Goal: Communication & Community: Ask a question

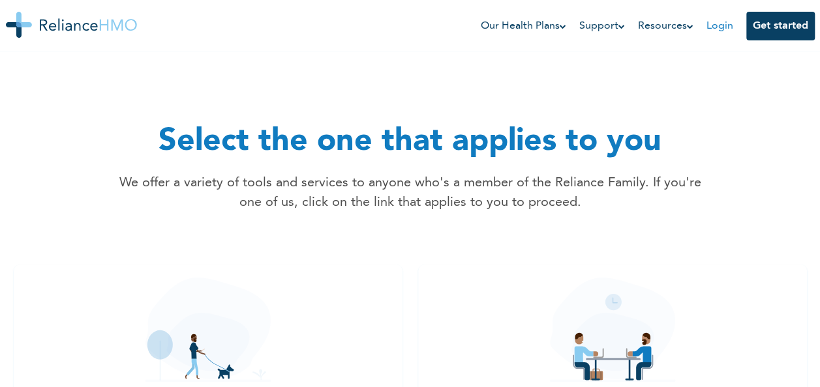
click at [712, 30] on link "Login" at bounding box center [719, 26] width 27 height 10
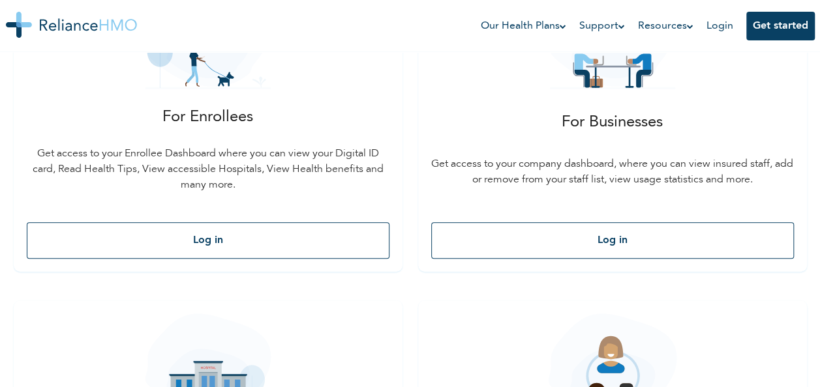
scroll to position [282, 0]
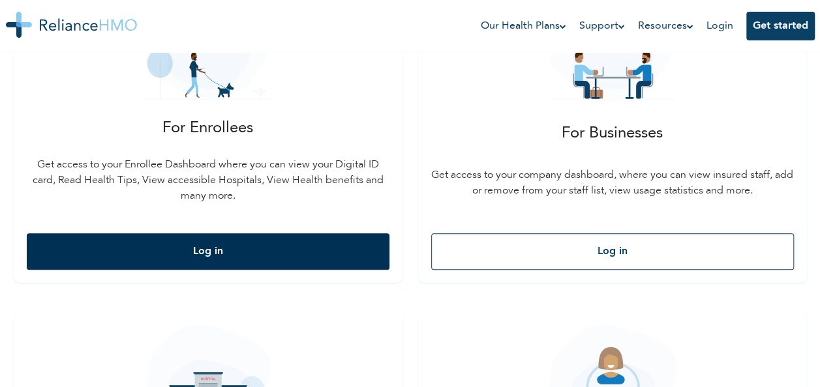
click at [193, 247] on button "Log in" at bounding box center [208, 251] width 363 height 37
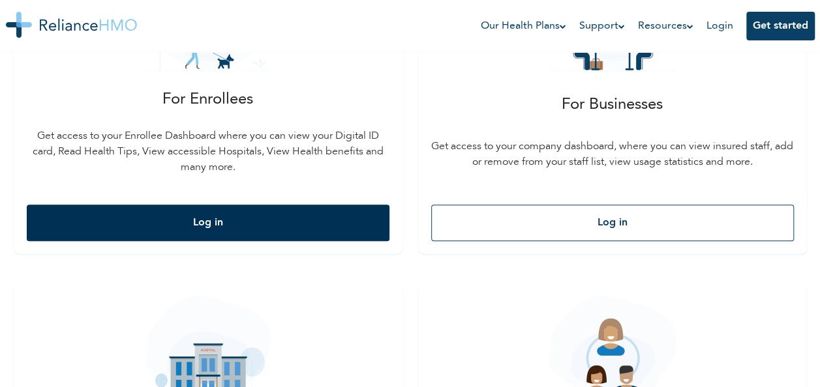
scroll to position [303, 0]
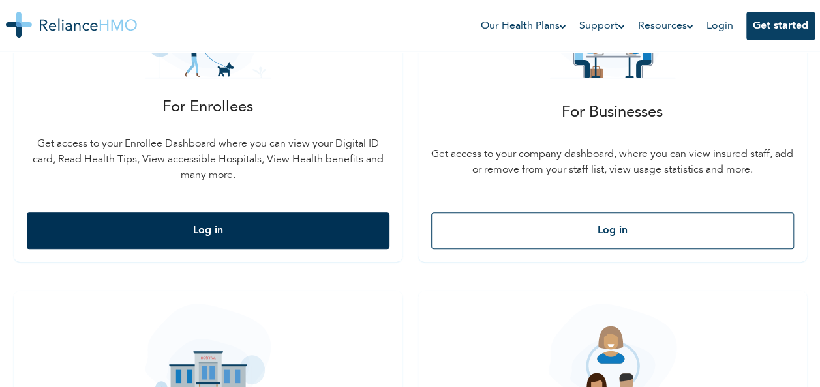
click at [193, 247] on button "Log in" at bounding box center [208, 231] width 363 height 37
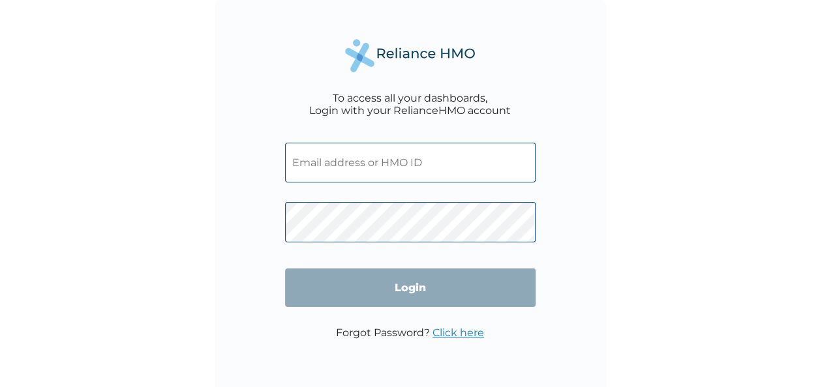
type input "STT/10375/A"
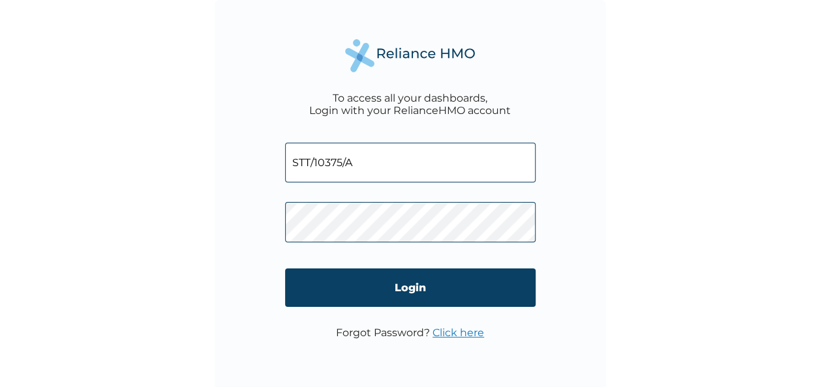
click at [351, 159] on input "STT/10375/A" at bounding box center [410, 163] width 250 height 40
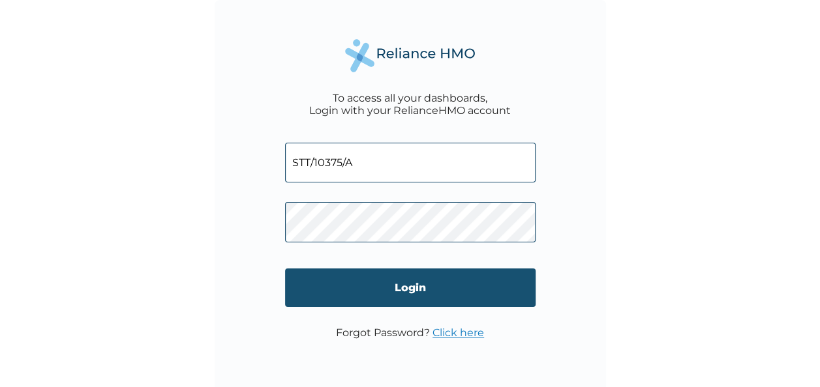
click at [289, 280] on input "Login" at bounding box center [410, 288] width 250 height 38
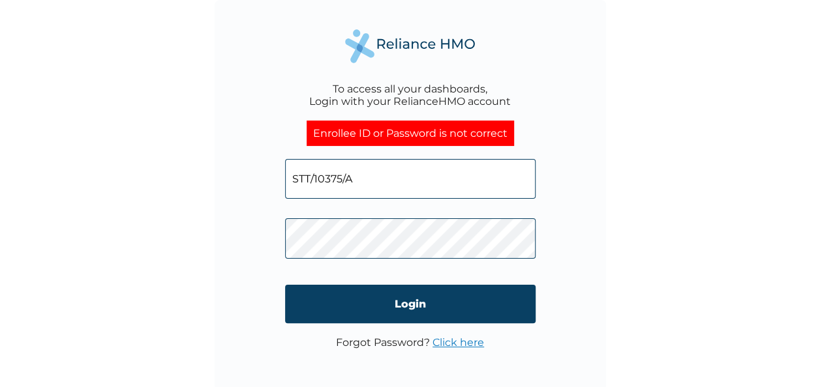
click at [434, 174] on input "STT/10375/A" at bounding box center [410, 179] width 250 height 40
type input "S"
type input "iliasua611@gmail.com"
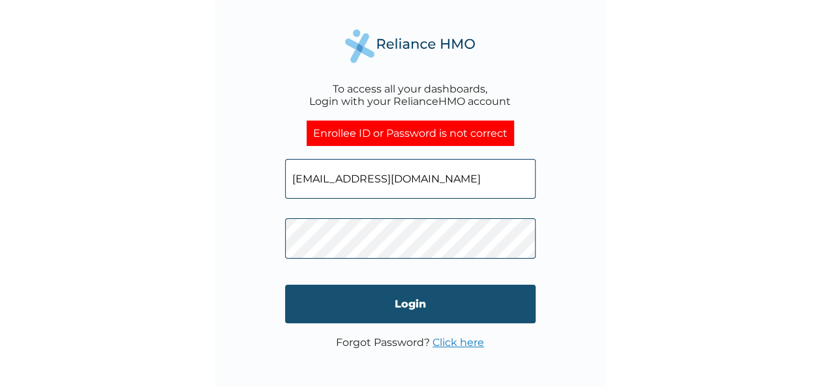
click at [378, 301] on input "Login" at bounding box center [410, 304] width 250 height 38
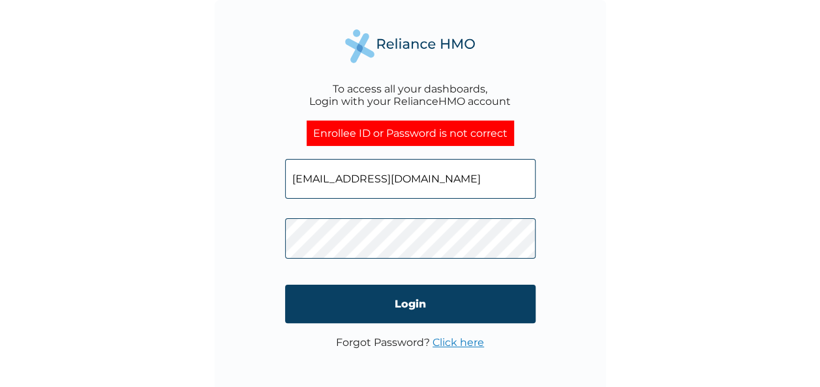
click at [432, 177] on input "iliasua611@gmail.com" at bounding box center [410, 179] width 250 height 40
type input "STT/10375/A"
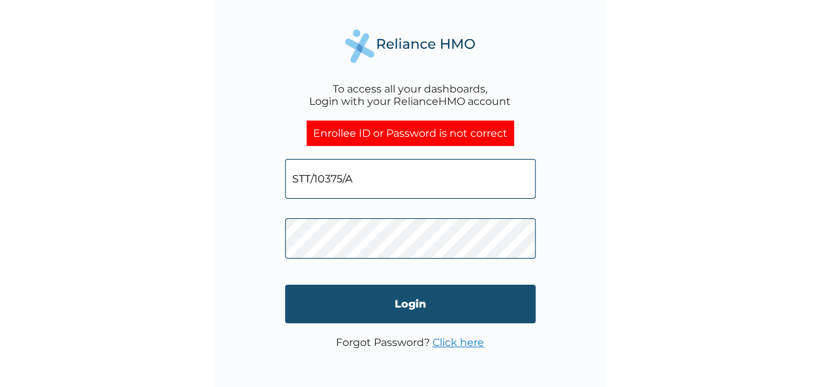
click at [470, 300] on input "Login" at bounding box center [410, 304] width 250 height 38
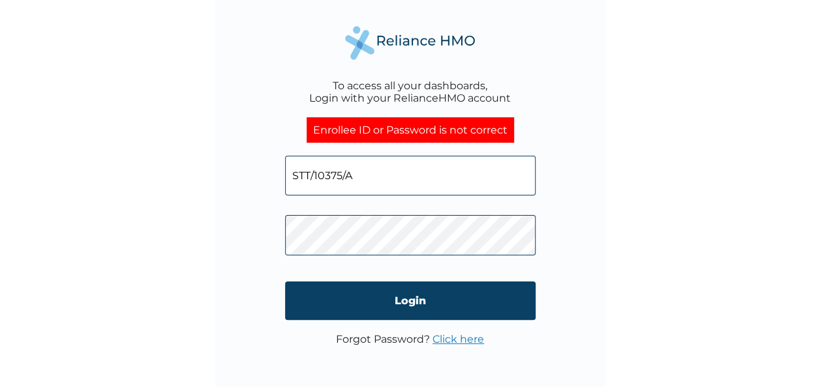
scroll to position [4, 0]
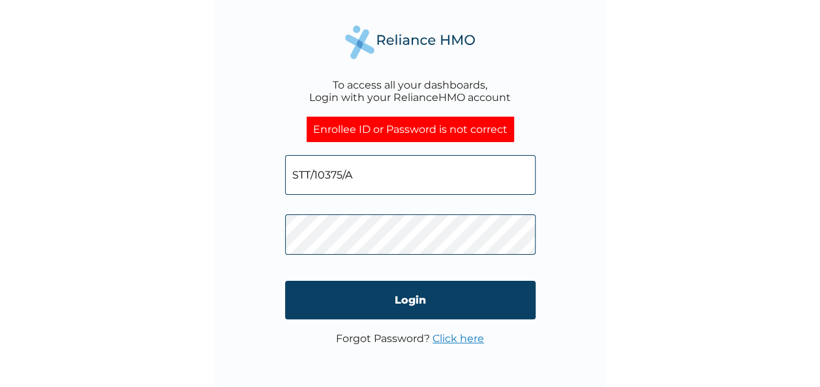
click at [449, 338] on link "Click here" at bounding box center [458, 339] width 52 height 12
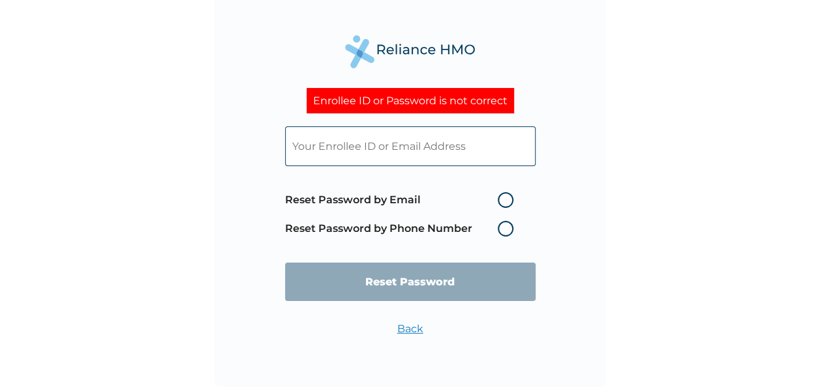
click at [500, 201] on label "Reset Password by Email" at bounding box center [402, 200] width 235 height 16
click at [500, 201] on input "Reset Password by Email" at bounding box center [489, 200] width 21 height 21
radio input "true"
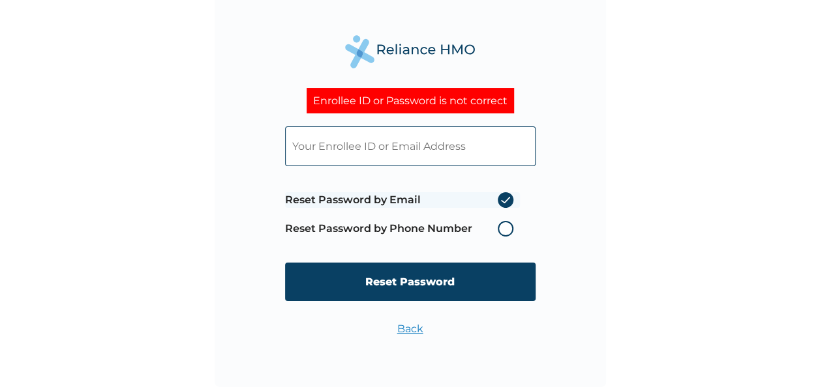
click at [428, 140] on input "text" at bounding box center [410, 147] width 250 height 40
type input "iliasua611@gmail.com"
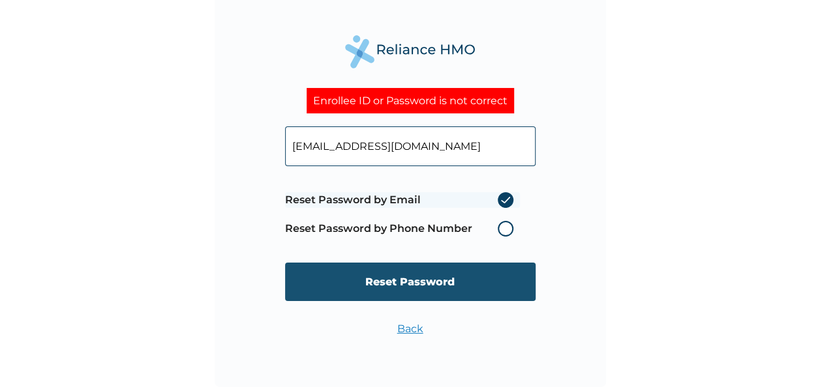
click at [368, 292] on input "Reset Password" at bounding box center [410, 282] width 250 height 38
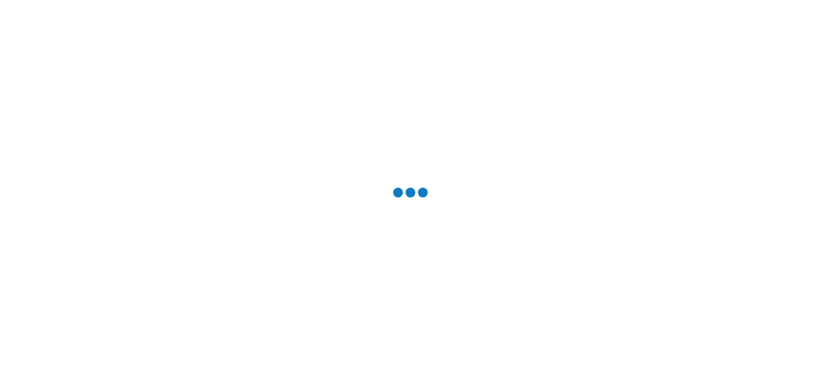
scroll to position [0, 0]
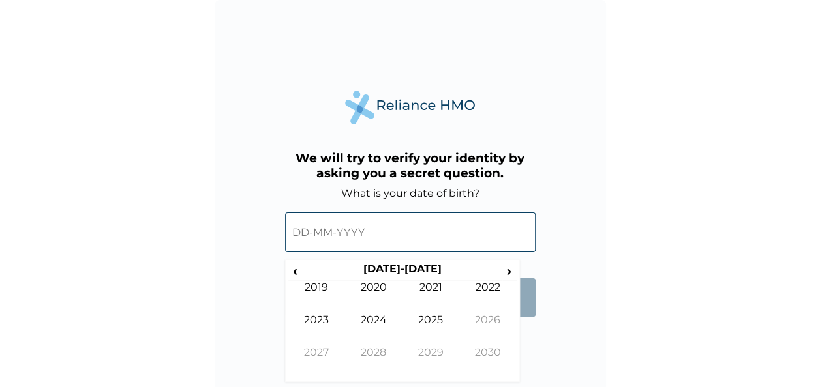
click at [372, 236] on input "text" at bounding box center [410, 233] width 250 height 40
click at [342, 226] on input "text" at bounding box center [410, 233] width 250 height 40
click at [295, 271] on span "‹" at bounding box center [295, 271] width 14 height 16
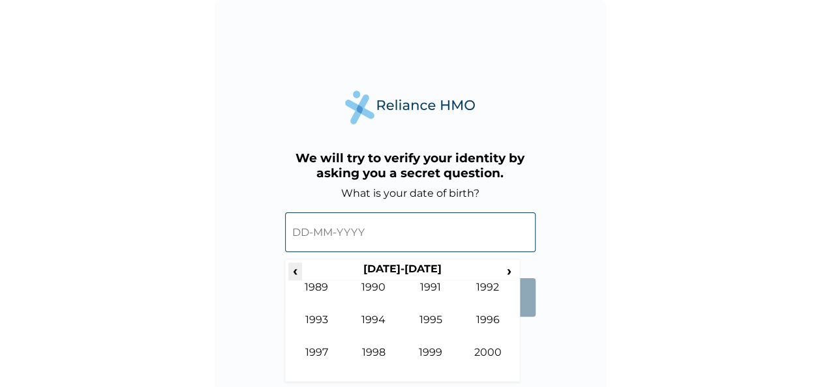
click at [295, 271] on span "‹" at bounding box center [295, 271] width 14 height 16
click at [507, 276] on span "›" at bounding box center [509, 271] width 14 height 16
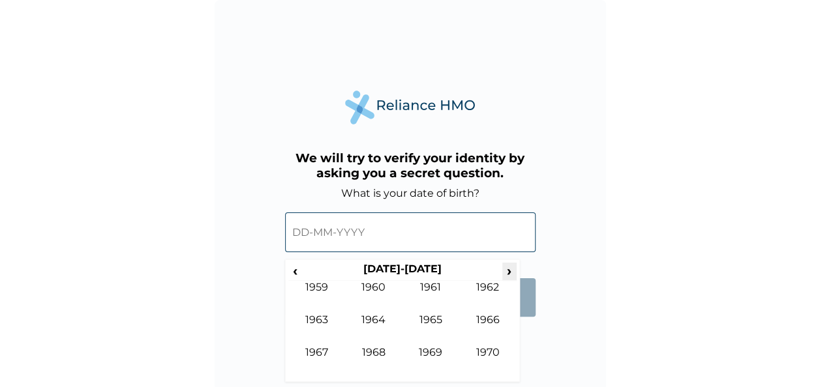
click at [507, 276] on span "›" at bounding box center [509, 271] width 14 height 16
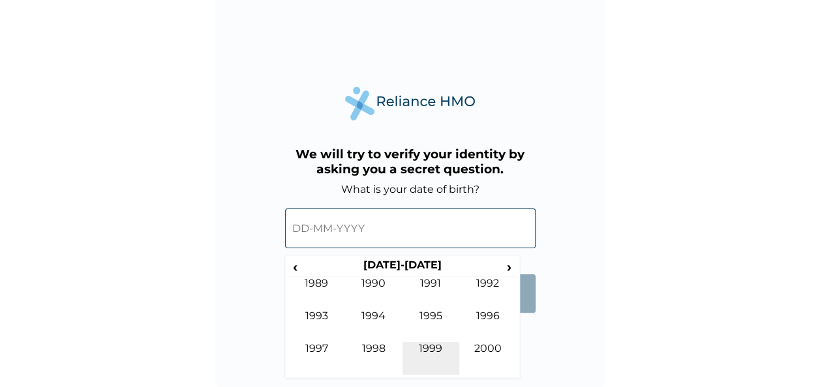
click at [432, 348] on td "1999" at bounding box center [430, 358] width 57 height 33
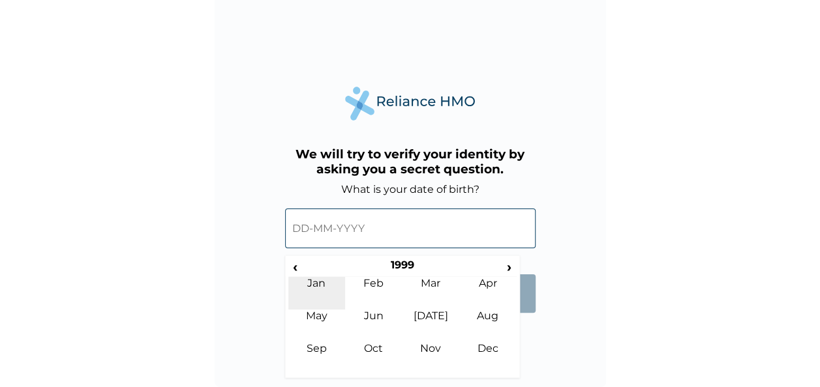
click at [324, 278] on td "Jan" at bounding box center [316, 293] width 57 height 33
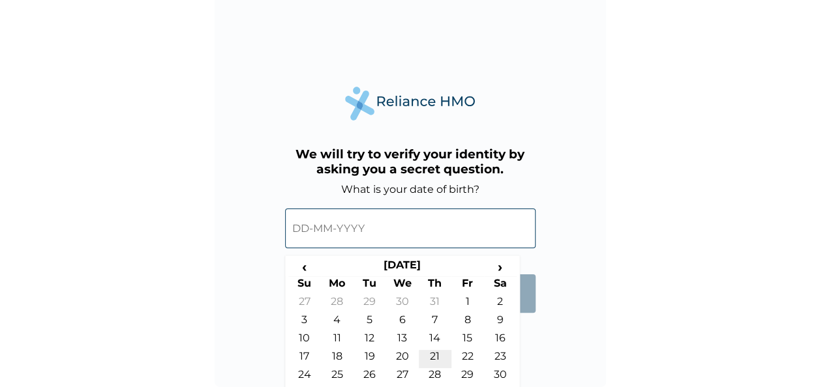
click at [438, 353] on td "21" at bounding box center [435, 359] width 33 height 18
type input "21-01-1999"
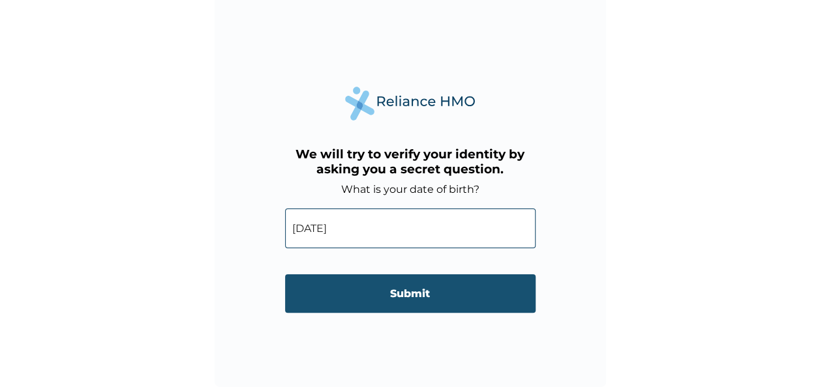
click at [407, 283] on input "Submit" at bounding box center [410, 294] width 250 height 38
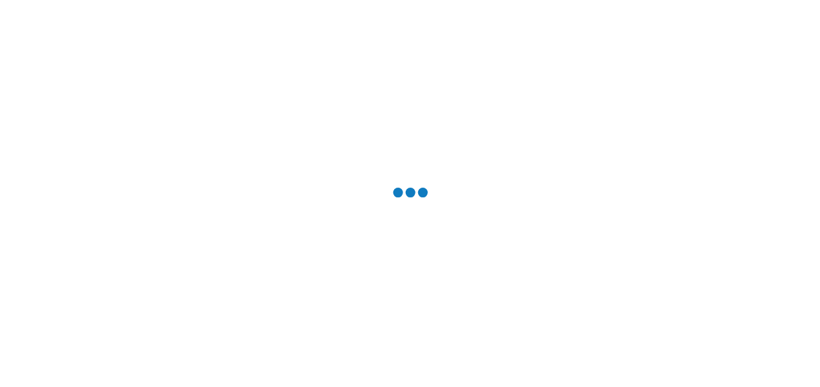
scroll to position [0, 0]
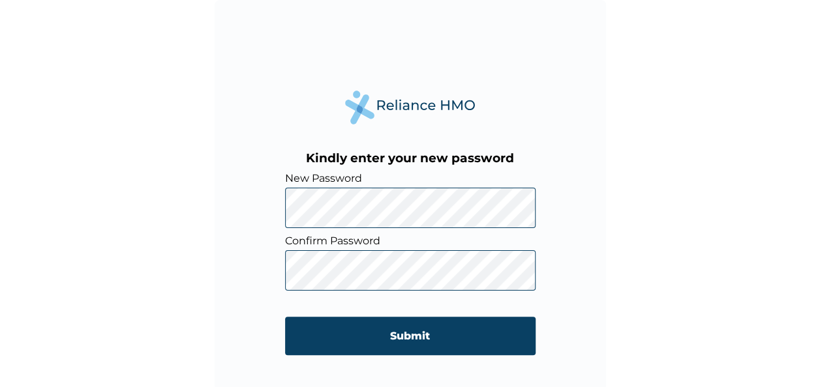
click at [269, 226] on div "Kindly enter your new password New Password Confirm Password Submit" at bounding box center [410, 195] width 391 height 391
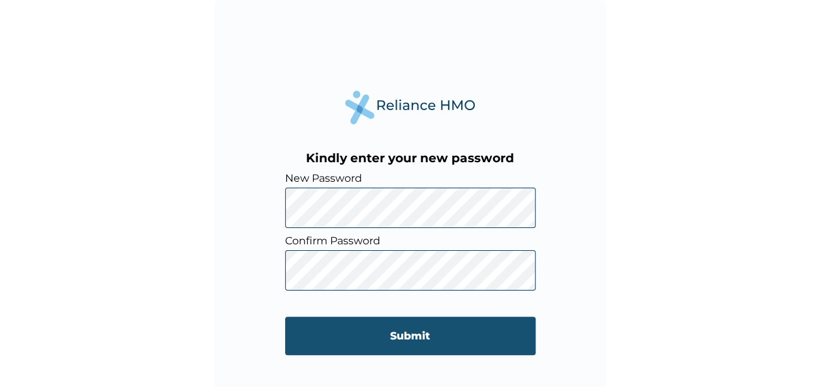
click at [453, 343] on input "Submit" at bounding box center [410, 336] width 250 height 38
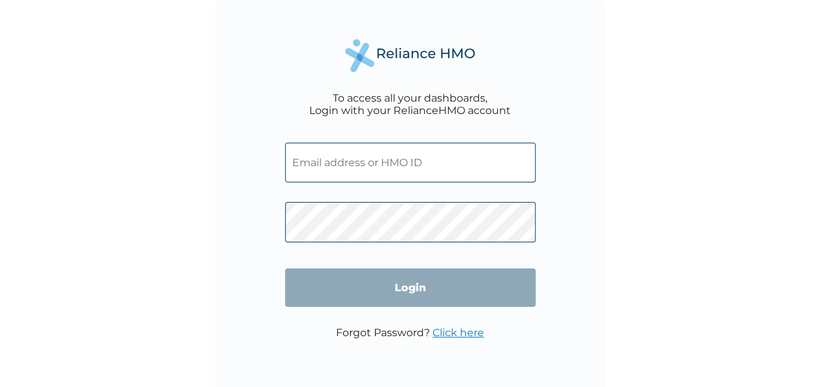
type input "iliasua611@gmail.com"
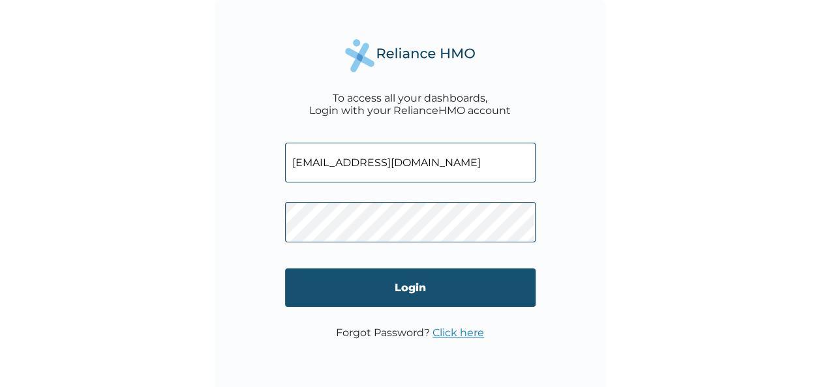
click at [385, 277] on input "Login" at bounding box center [410, 288] width 250 height 38
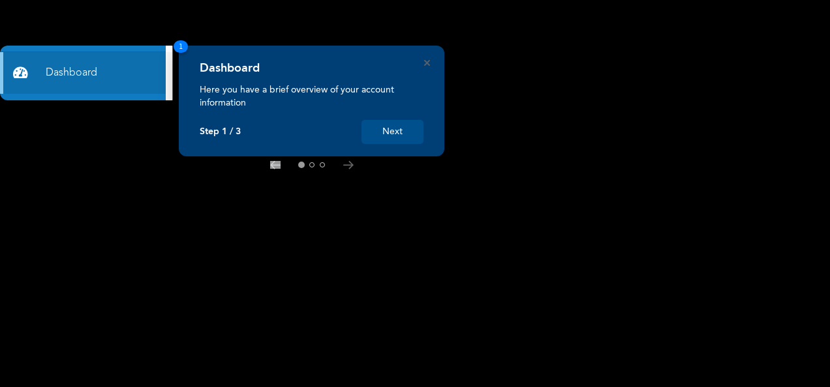
click at [387, 134] on button "Next" at bounding box center [392, 132] width 62 height 24
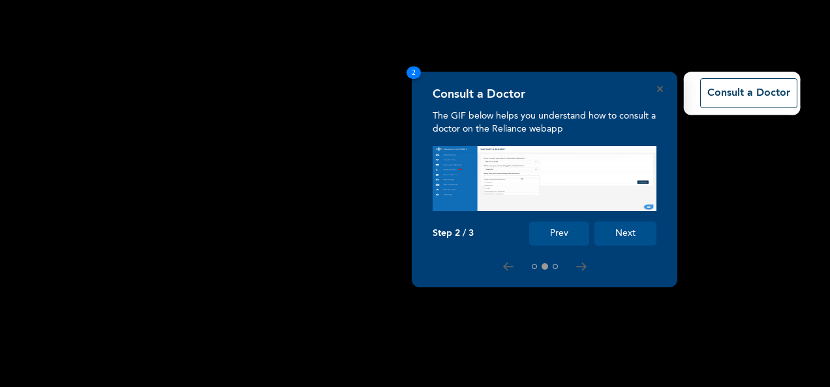
click at [623, 233] on button "Next" at bounding box center [625, 234] width 62 height 24
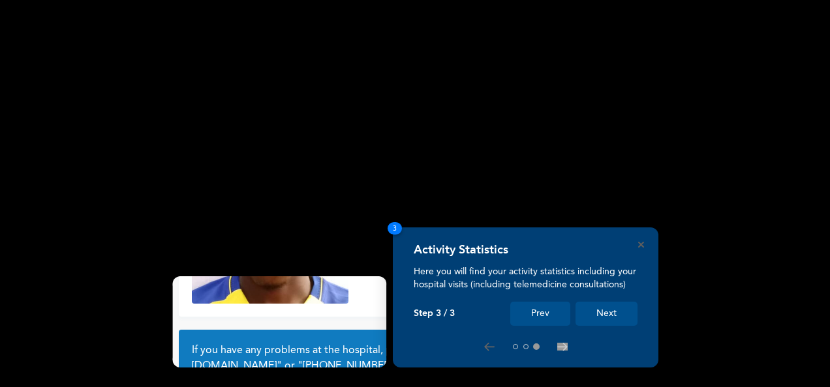
scroll to position [117, 0]
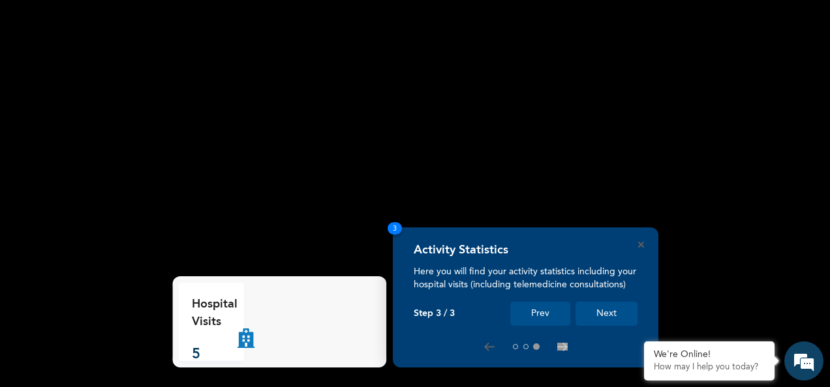
click at [614, 314] on button "Next" at bounding box center [606, 314] width 62 height 24
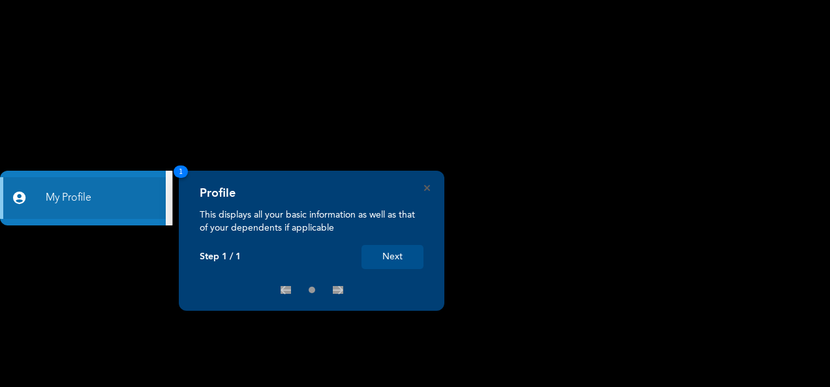
click at [406, 267] on button "Next" at bounding box center [392, 257] width 62 height 24
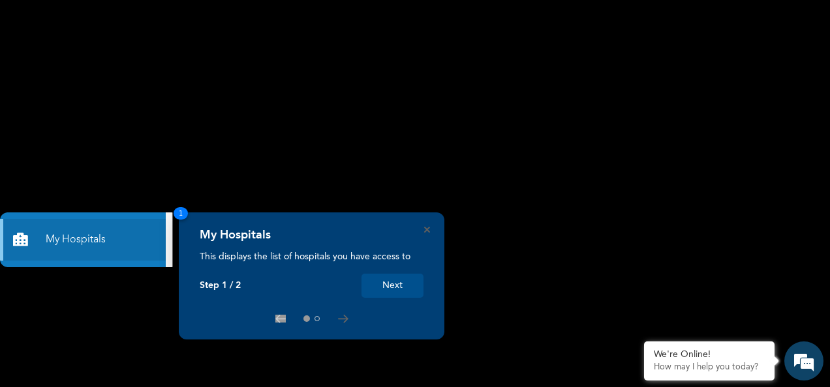
click at [394, 285] on button "Next" at bounding box center [392, 286] width 62 height 24
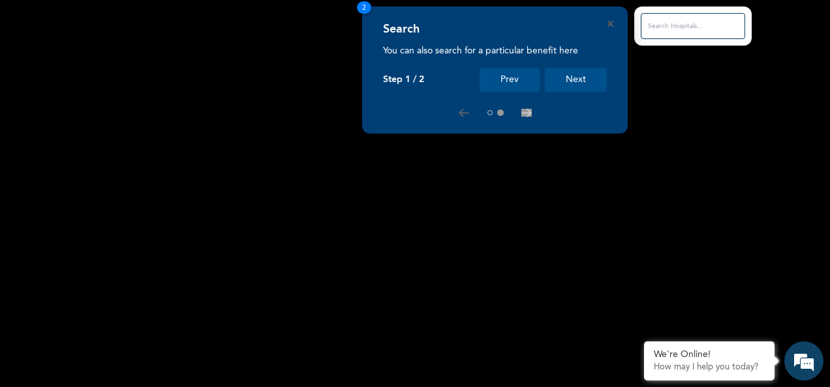
click at [585, 82] on button "Next" at bounding box center [576, 80] width 62 height 24
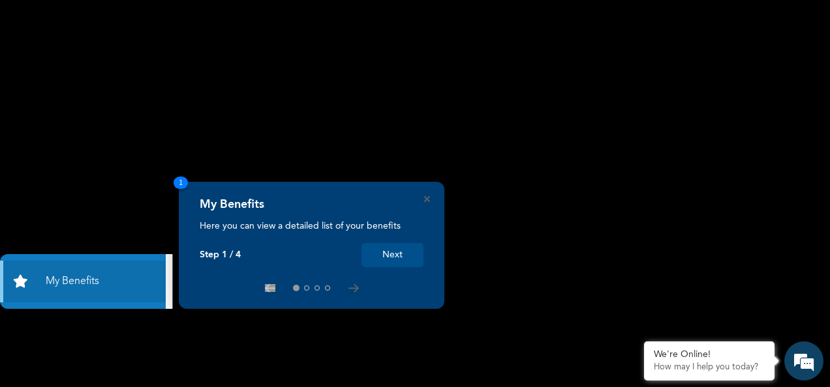
click at [407, 260] on button "Next" at bounding box center [392, 255] width 62 height 24
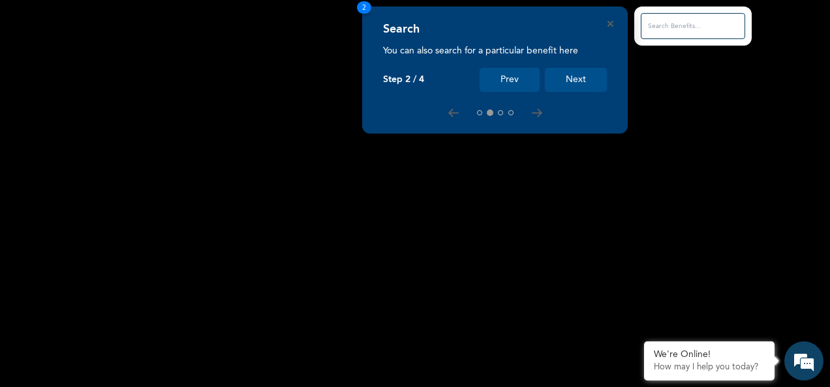
click at [580, 82] on button "Next" at bounding box center [576, 80] width 62 height 24
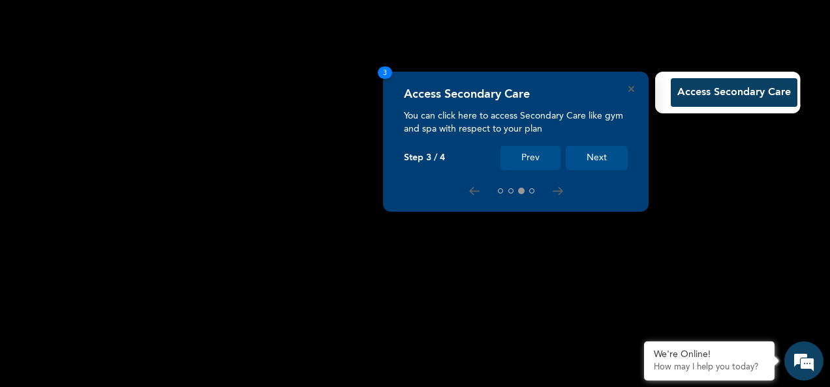
click at [593, 160] on button "Next" at bounding box center [596, 158] width 62 height 24
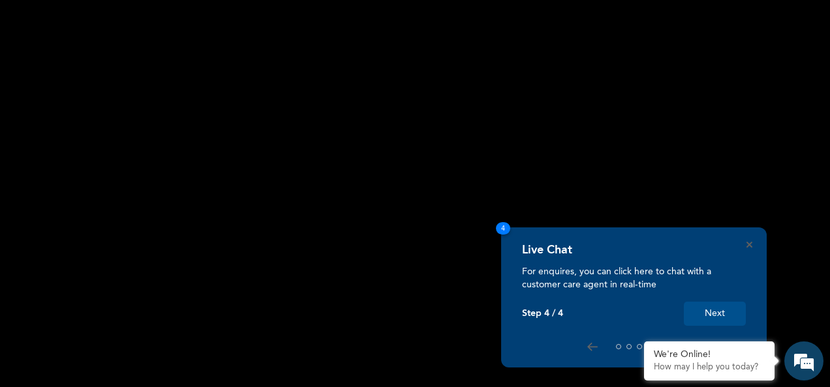
click at [711, 318] on button "Next" at bounding box center [714, 314] width 62 height 24
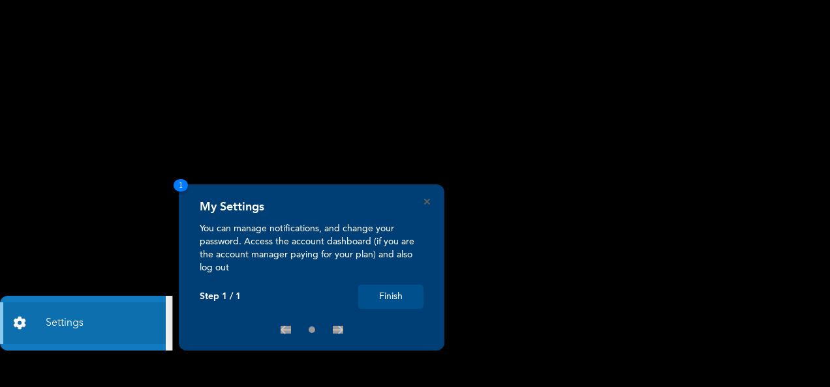
click at [385, 300] on button "Finish" at bounding box center [390, 297] width 65 height 24
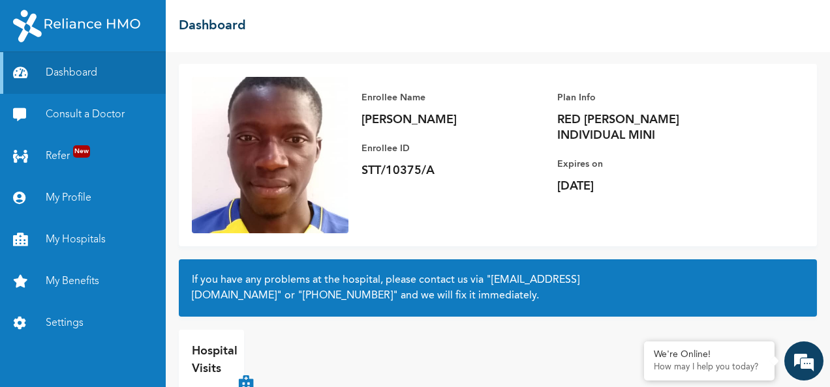
scroll to position [117, 0]
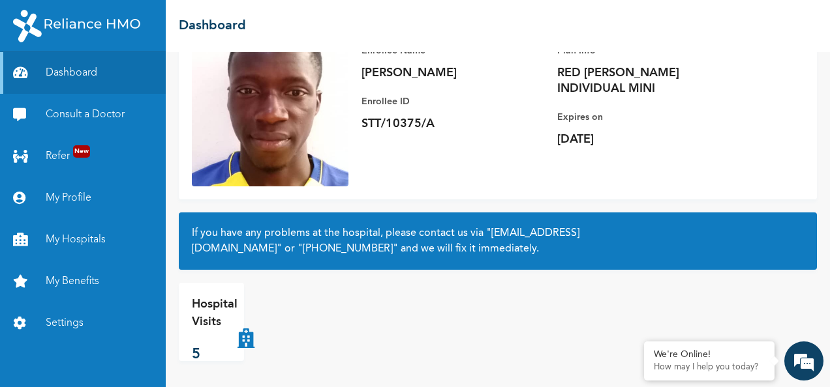
click at [209, 350] on p "5" at bounding box center [215, 355] width 46 height 22
click at [252, 350] on div "Hospital Visits 5" at bounding box center [281, 322] width 204 height 78
click at [803, 365] on em at bounding box center [803, 361] width 35 height 35
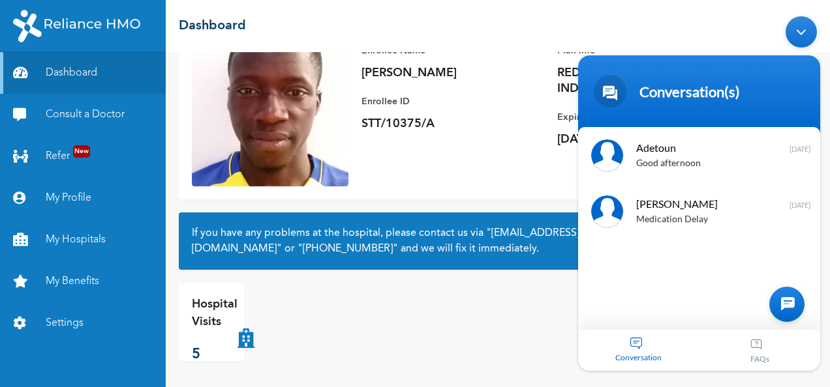
click at [777, 316] on div at bounding box center [786, 303] width 35 height 35
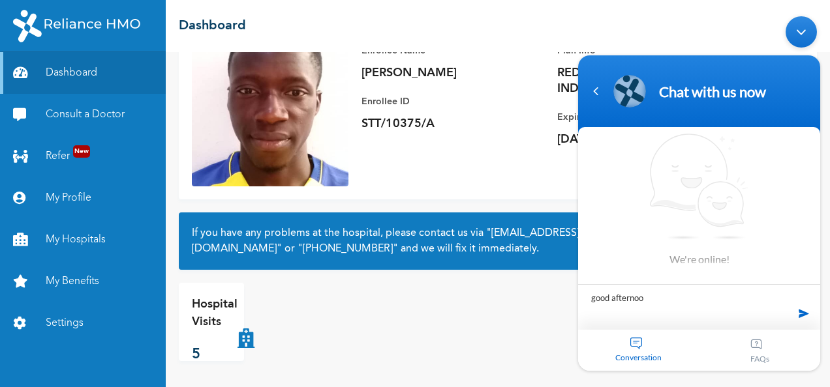
type textarea "good afternoon"
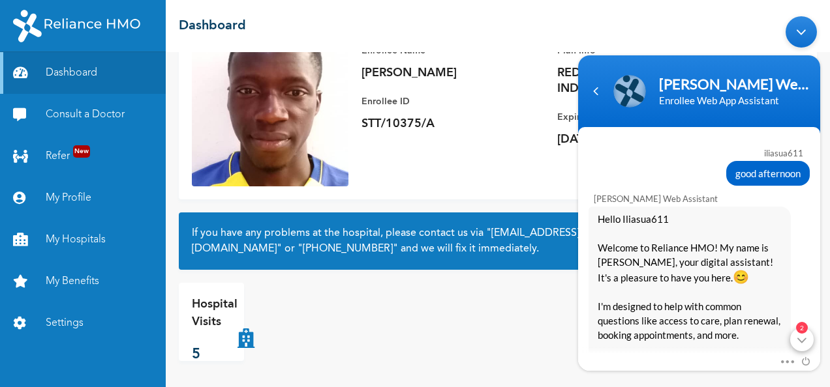
click at [797, 340] on div "2" at bounding box center [801, 338] width 23 height 23
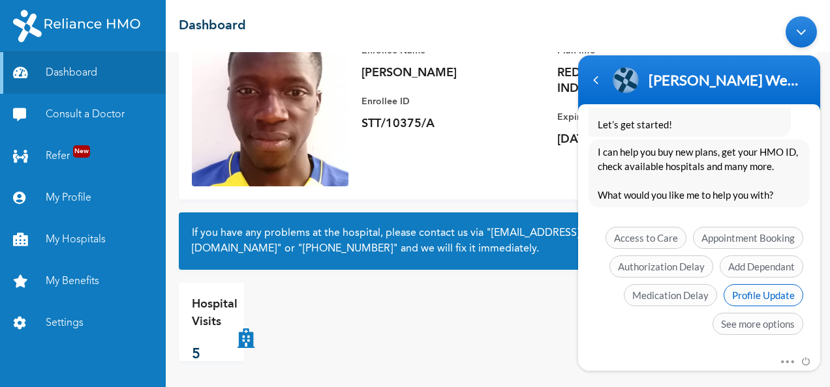
scroll to position [334, 0]
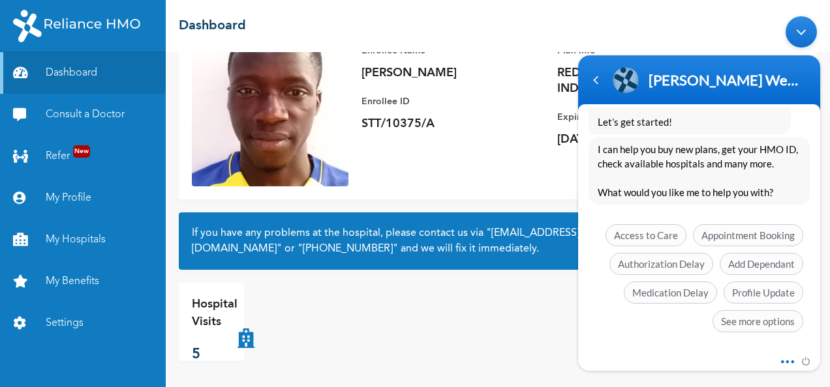
click at [784, 363] on span at bounding box center [784, 359] width 10 height 12
click at [644, 327] on div "Access to Care Appointment Booking Authorization Delay Add Dependant Medication…" at bounding box center [698, 281] width 221 height 115
click at [734, 323] on span "See more options" at bounding box center [757, 321] width 91 height 22
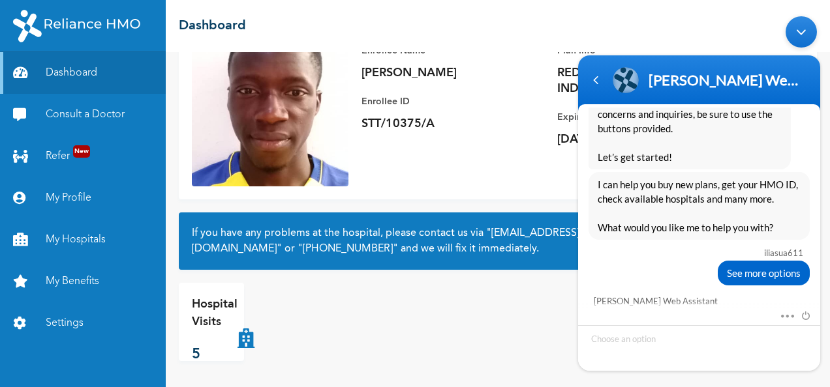
scroll to position [428, 0]
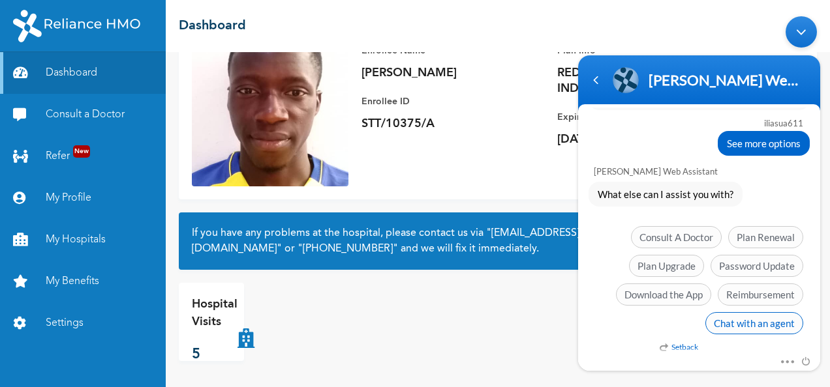
click at [758, 325] on span "Chat with an agent" at bounding box center [754, 323] width 98 height 22
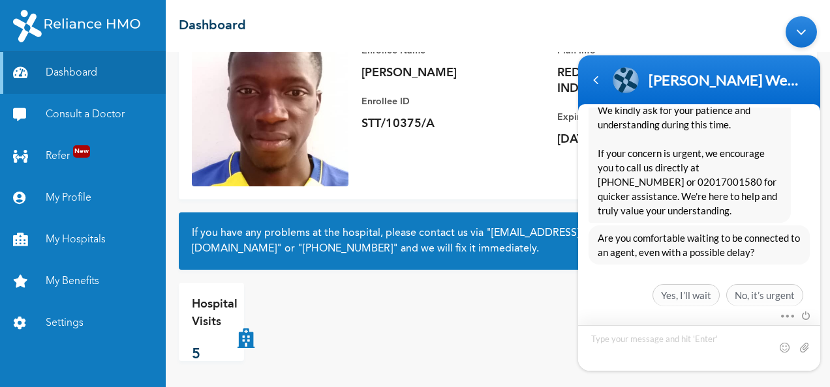
scroll to position [668, 0]
click at [699, 292] on span "Yes, I’ll wait" at bounding box center [685, 293] width 67 height 22
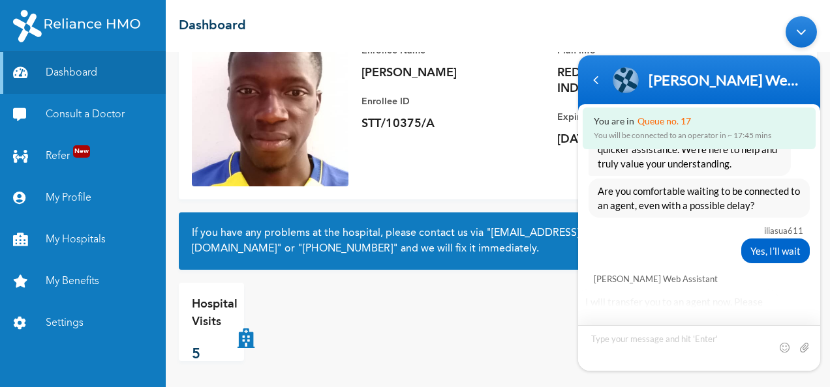
scroll to position [854, 0]
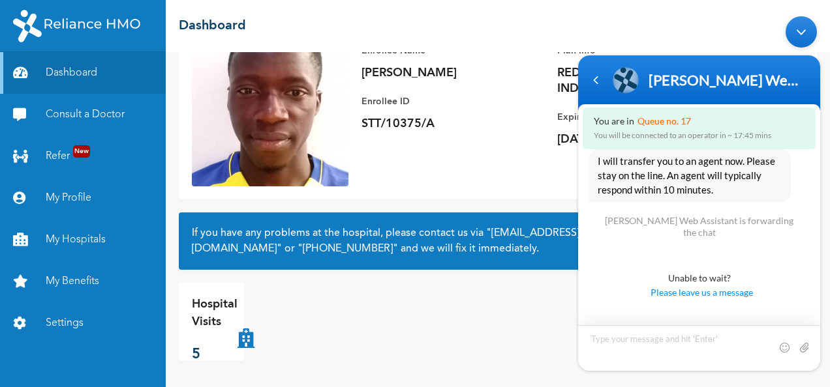
click at [652, 337] on textarea "Type your message and hit 'Enter'" at bounding box center [699, 348] width 242 height 46
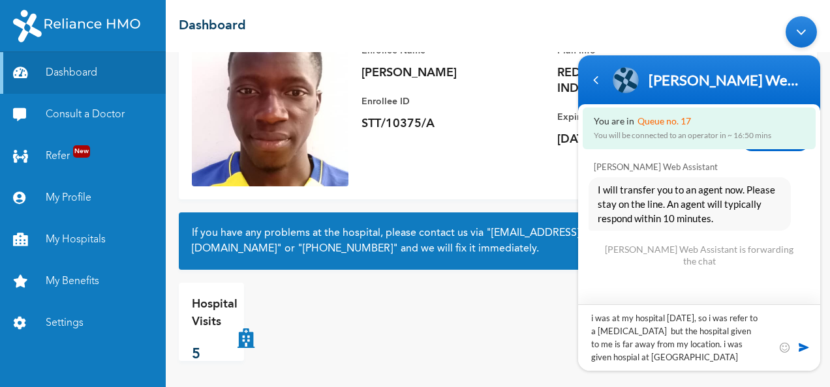
scroll to position [825, 0]
type textarea "i was at my hospital [DATE], so i was refer to a [MEDICAL_DATA] but the hospita…"
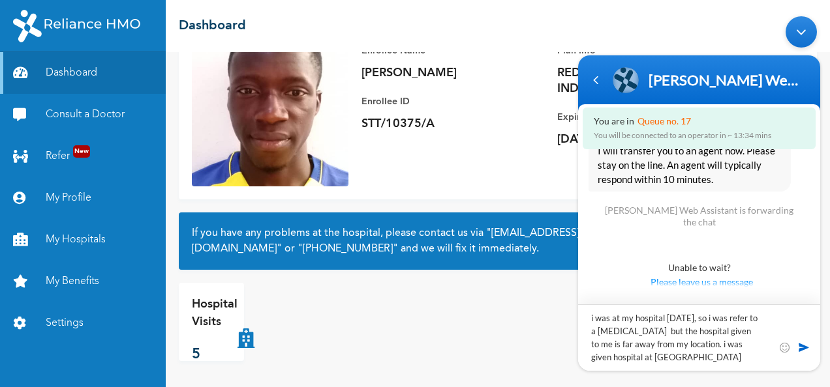
scroll to position [875, 0]
